Goal: Transaction & Acquisition: Purchase product/service

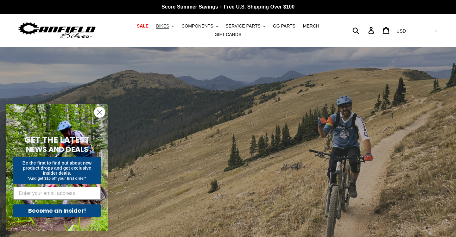
click at [169, 28] on span "BIKES" at bounding box center [162, 25] width 13 height 5
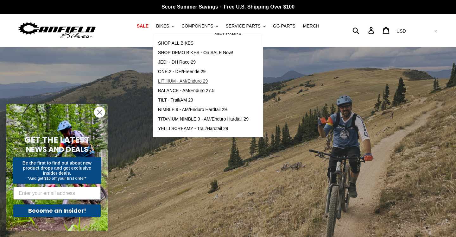
click at [177, 78] on span "LITHIUM - AM/Enduro 29" at bounding box center [183, 80] width 50 height 5
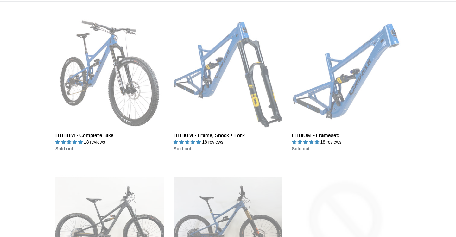
scroll to position [173, 0]
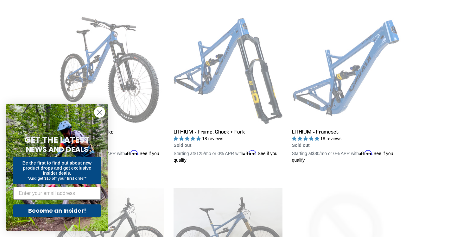
click at [98, 113] on circle "Close dialog" at bounding box center [99, 112] width 10 height 10
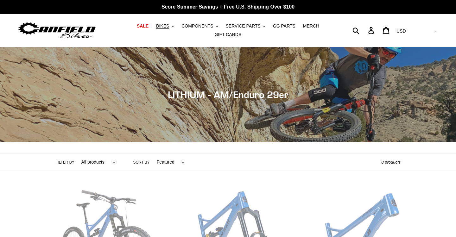
scroll to position [0, 0]
click at [205, 26] on span "COMPONENTS" at bounding box center [197, 25] width 32 height 5
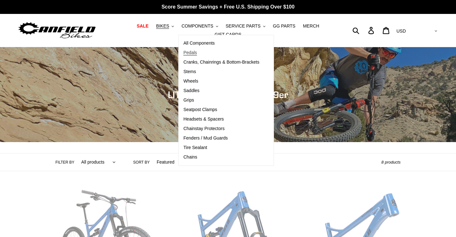
click at [191, 50] on span "Pedals" at bounding box center [190, 52] width 14 height 5
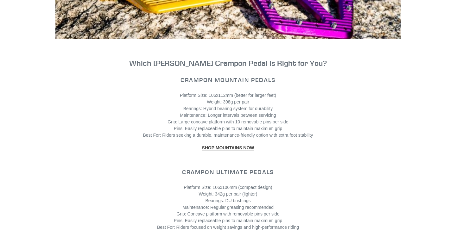
scroll to position [666, 0]
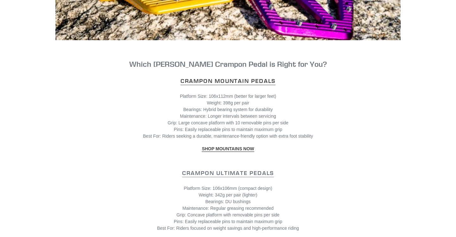
click at [254, 82] on strong "Crampon Mountain Pedals" at bounding box center [227, 80] width 95 height 7
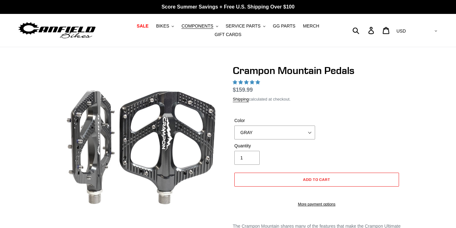
select select "highest-rating"
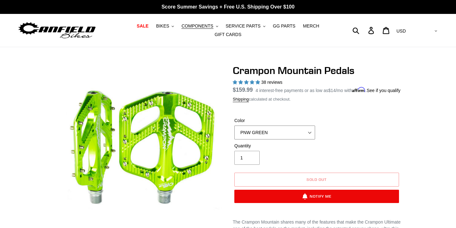
select select "ORANGE"
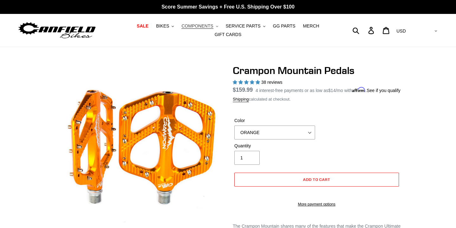
click at [218, 26] on icon ".cls-1{fill:#231f20}" at bounding box center [217, 26] width 2 height 2
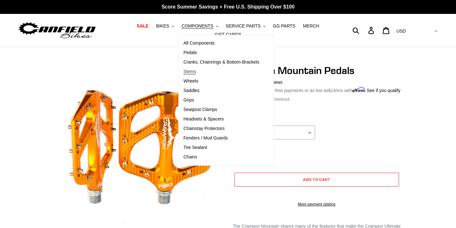
click at [188, 72] on span "Stems" at bounding box center [189, 71] width 13 height 5
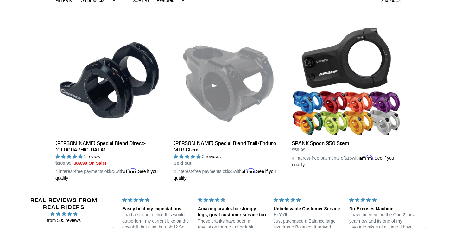
scroll to position [161, 0]
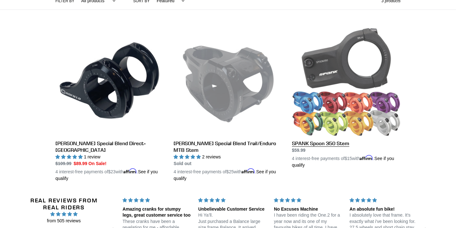
click at [354, 118] on link "SPANK Spoon 350 Stem" at bounding box center [346, 97] width 109 height 141
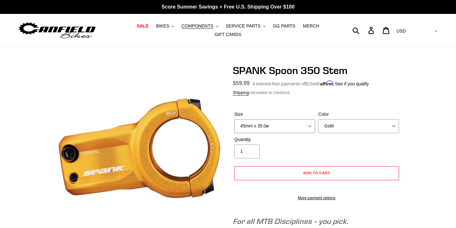
select select "35mm x 35.0ø"
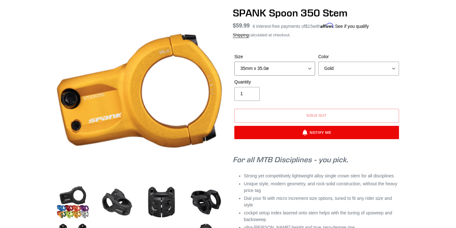
scroll to position [56, 0]
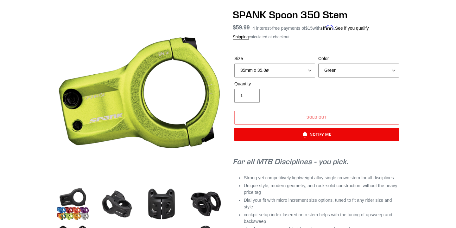
select select "Black"
